Goal: Find specific page/section

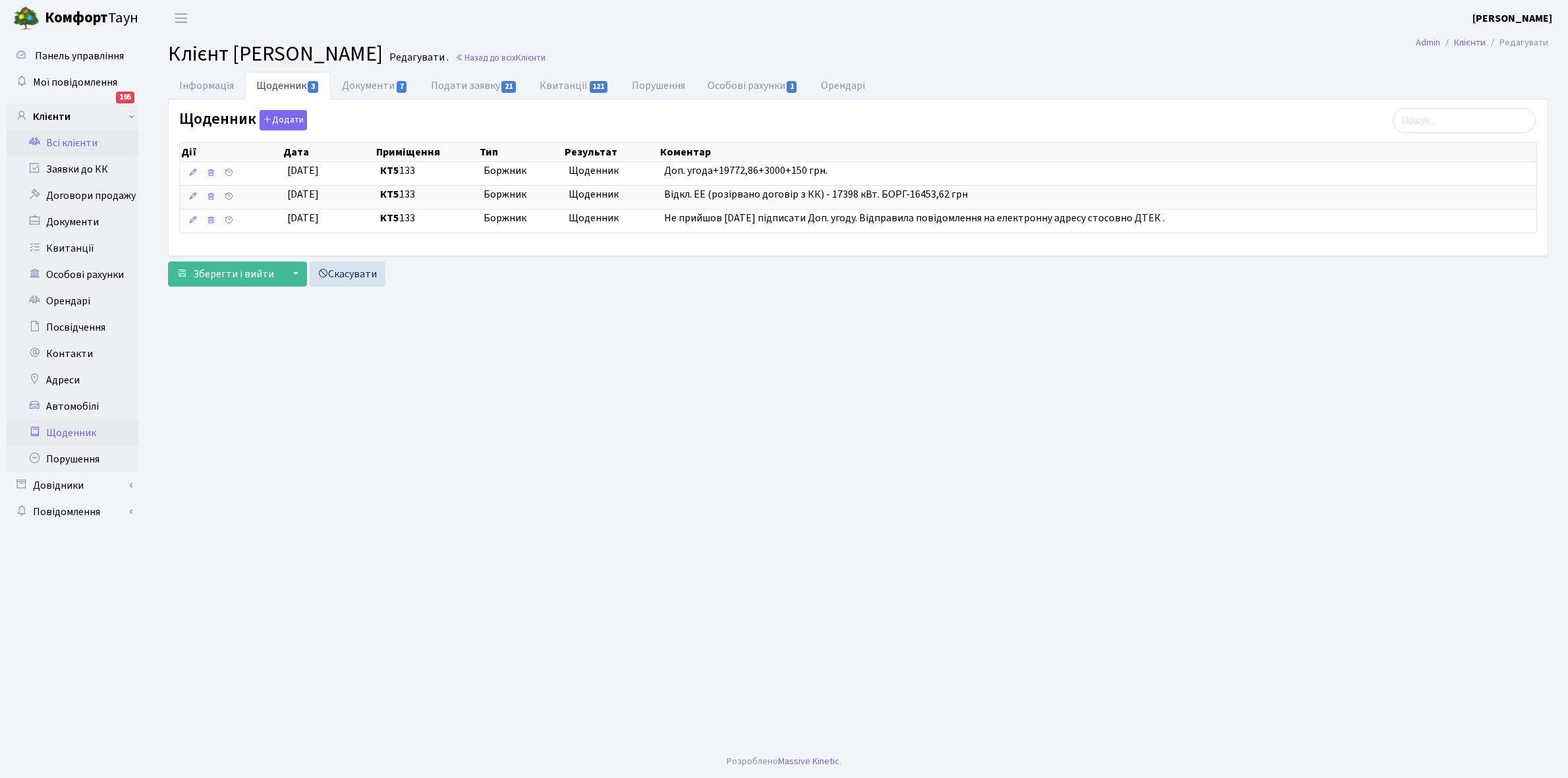
click at [57, 425] on link "Щоденник" at bounding box center [72, 433] width 131 height 26
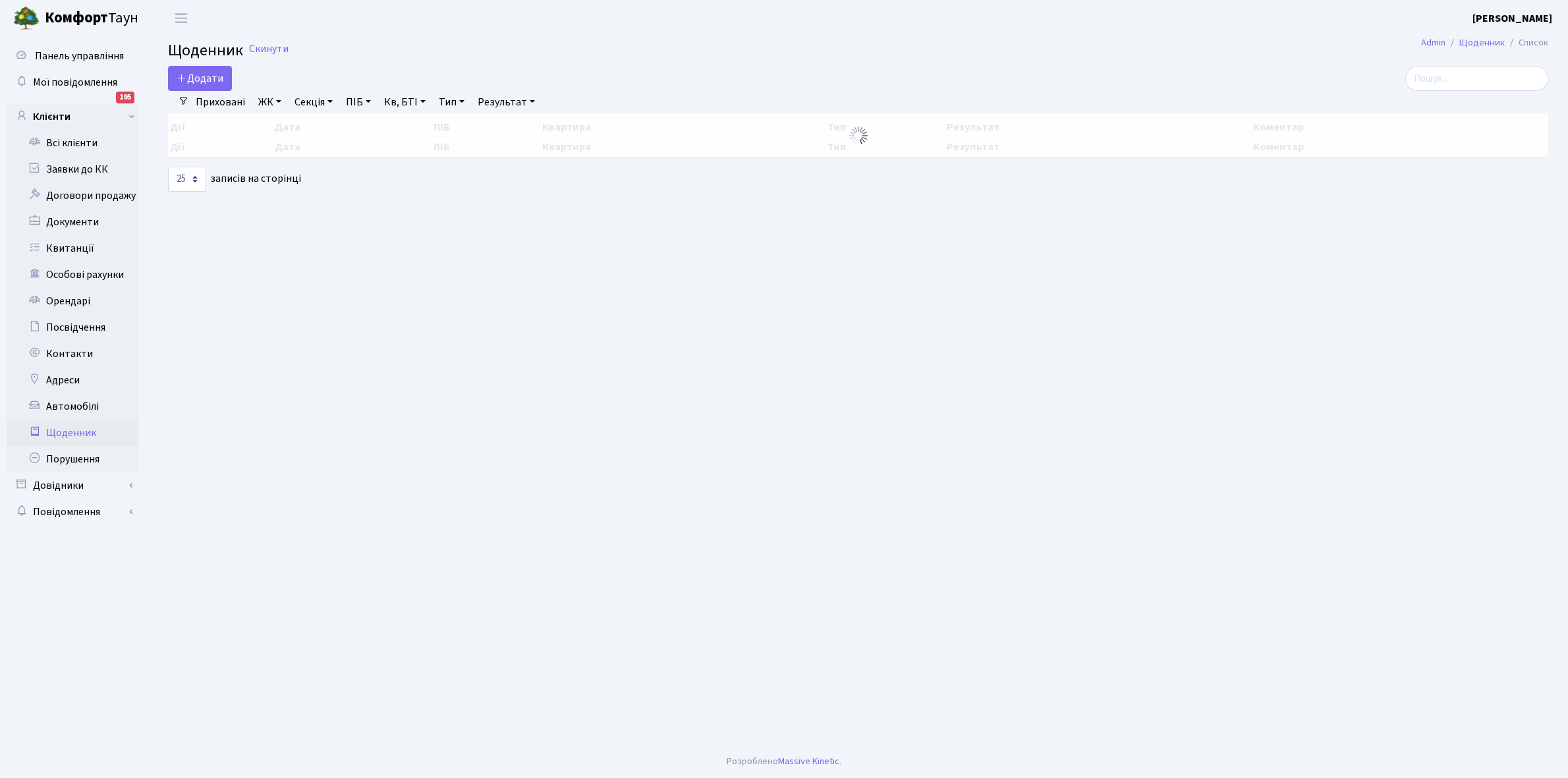
select select "25"
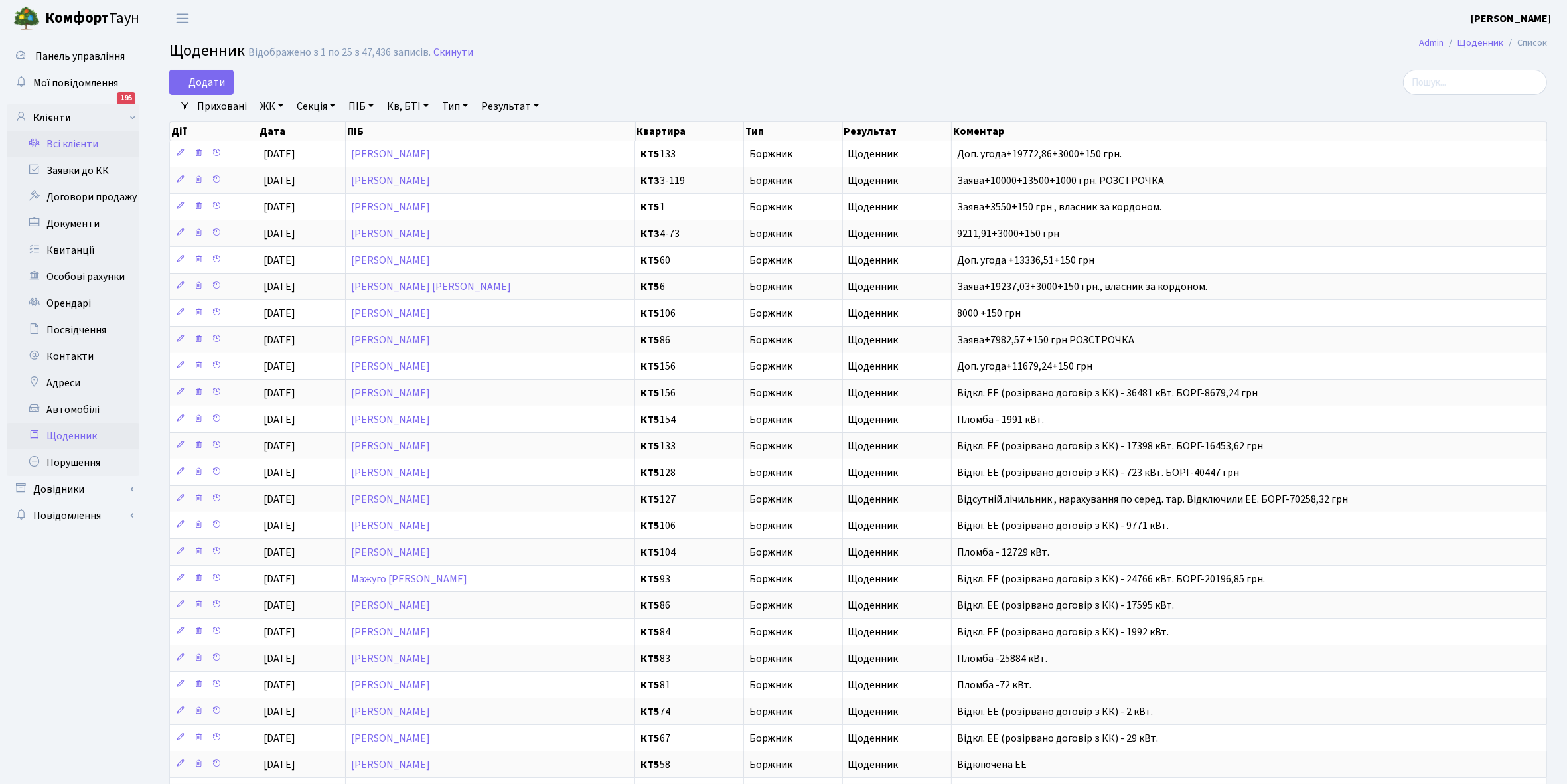
click at [73, 137] on link "Всі клієнти" at bounding box center [72, 144] width 132 height 27
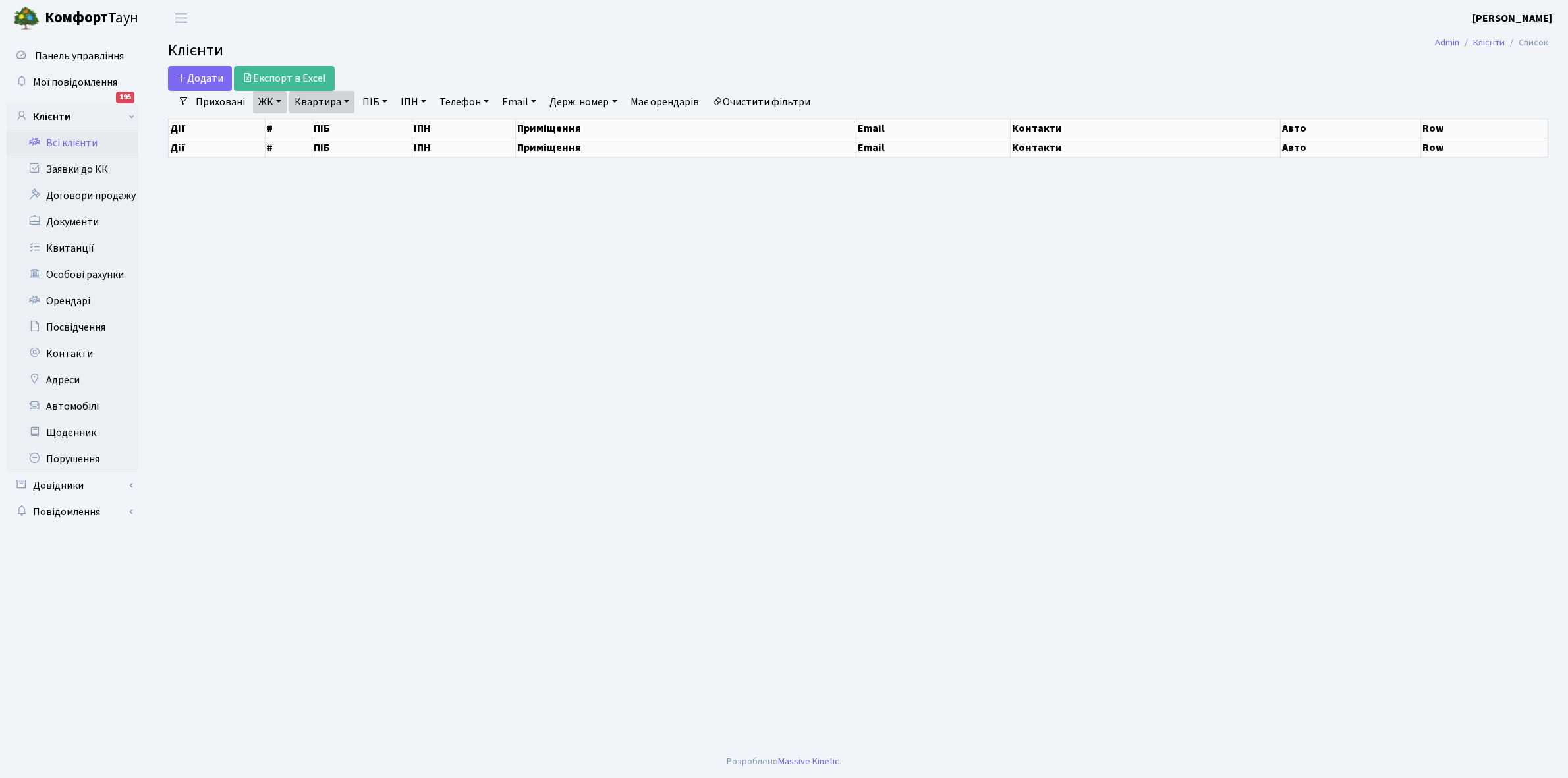
select select "25"
